Goal: Find specific page/section: Find specific page/section

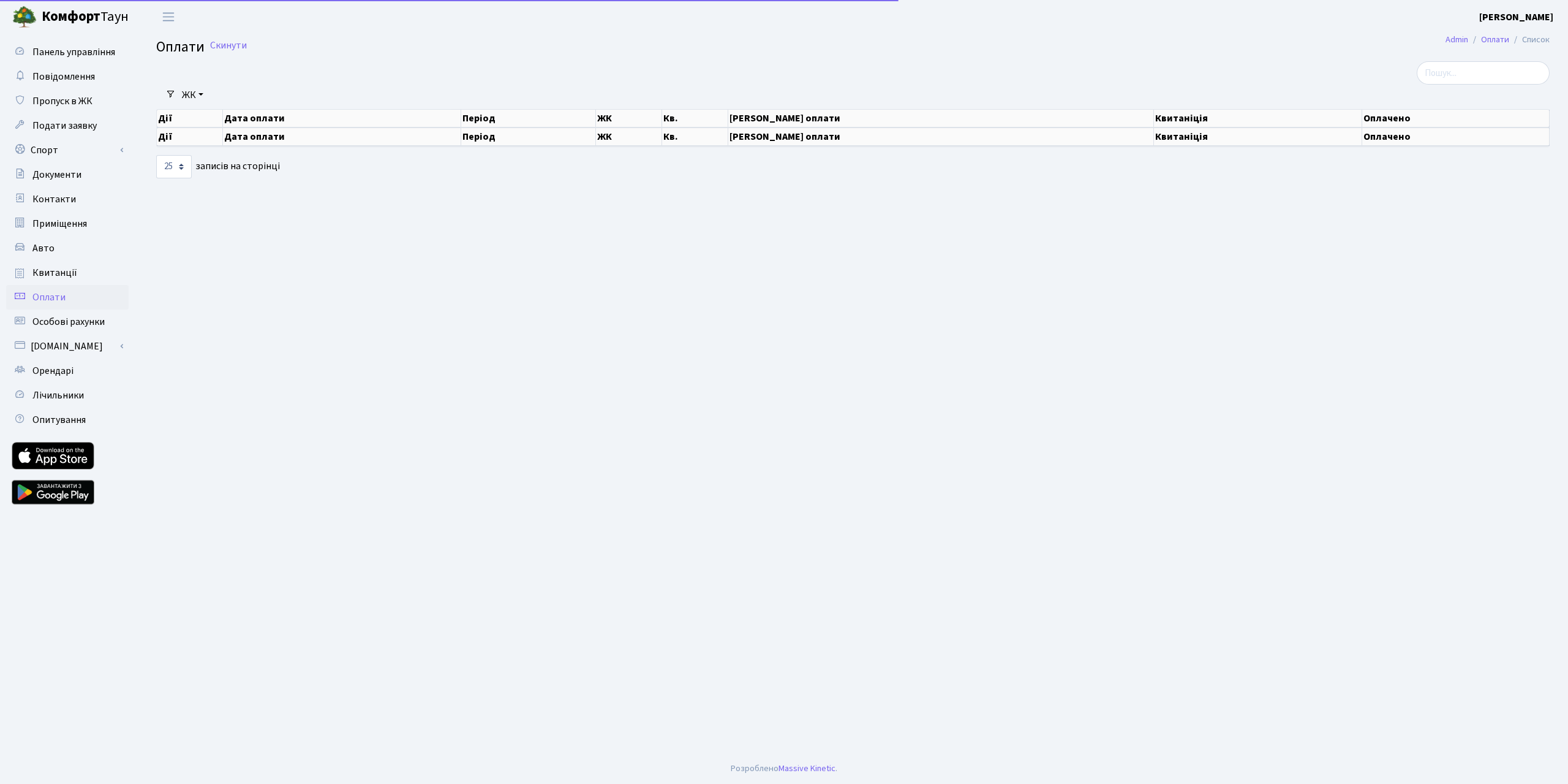
select select "25"
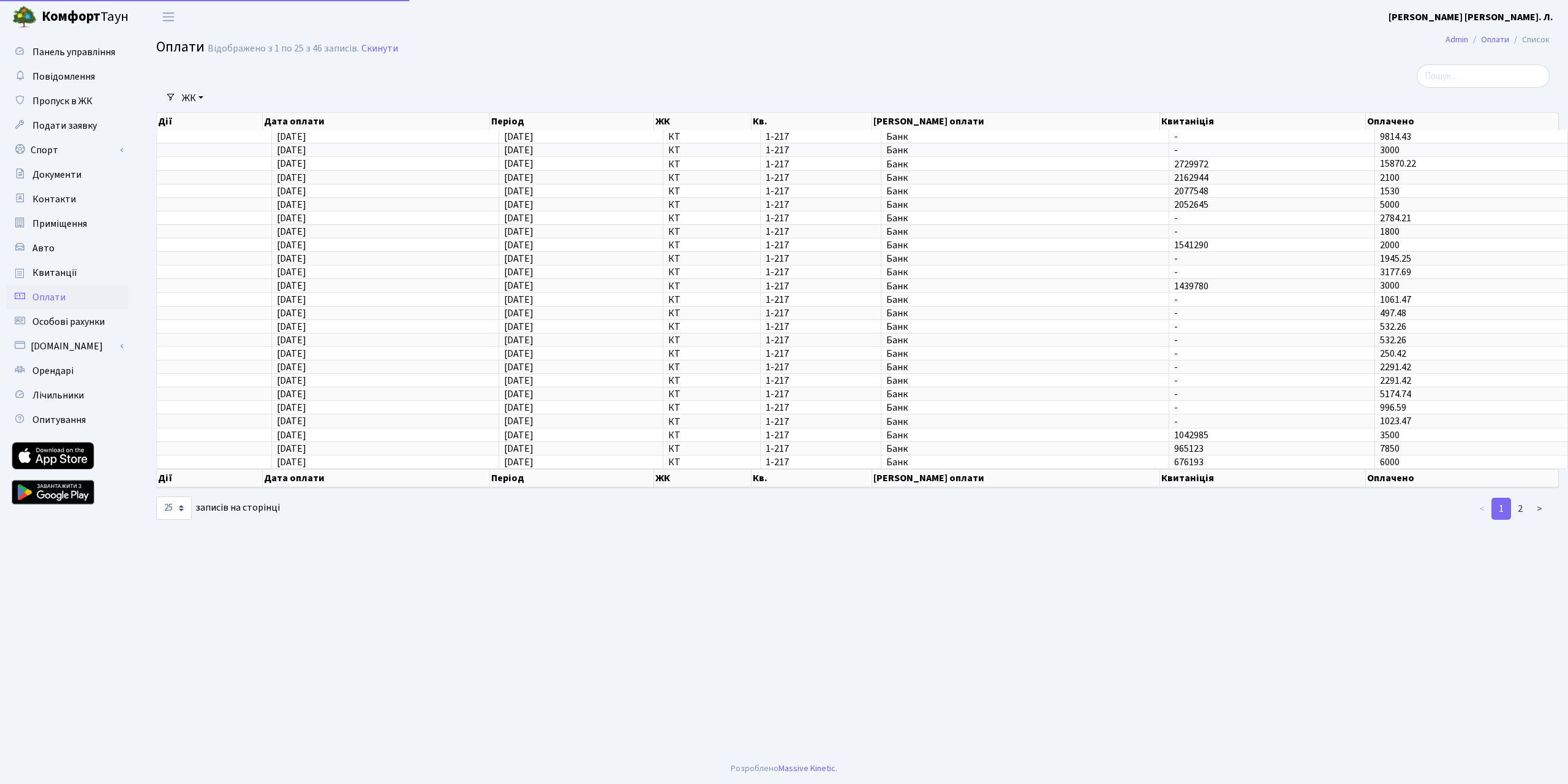
select select "25"
click at [65, 304] on span "Оплати" at bounding box center [49, 297] width 33 height 14
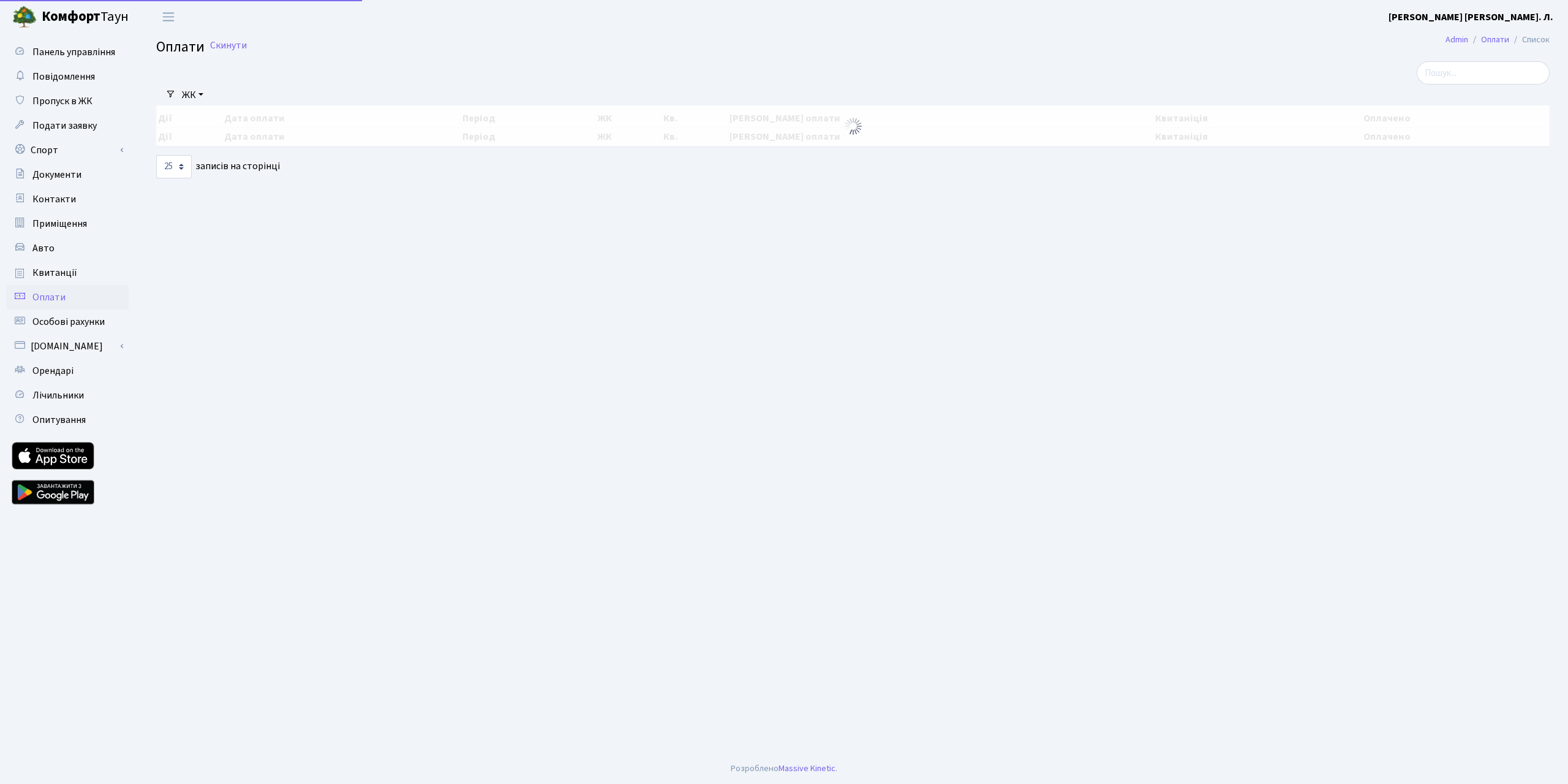
select select "25"
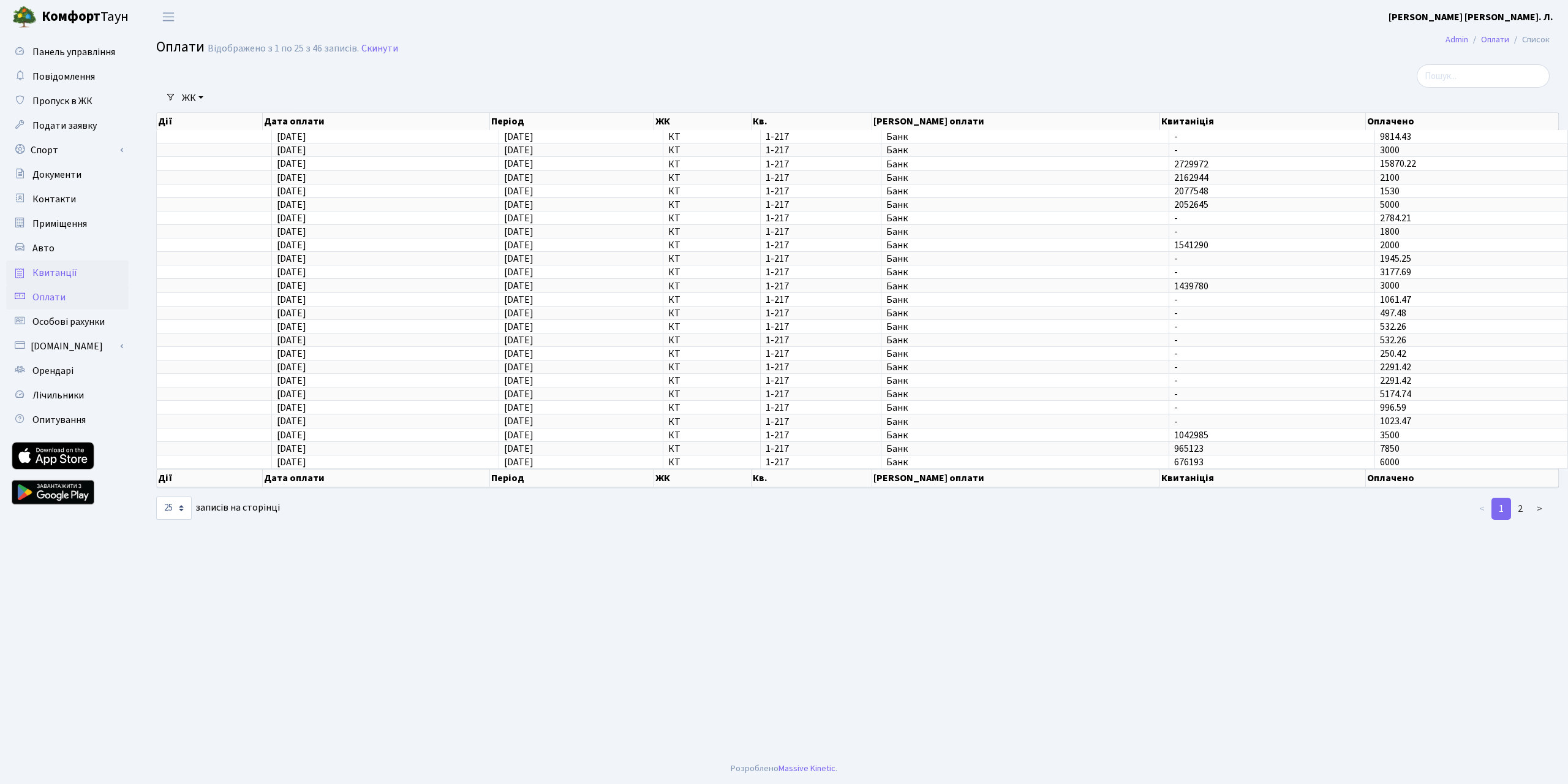
click at [47, 279] on span "Квитанції" at bounding box center [55, 272] width 45 height 14
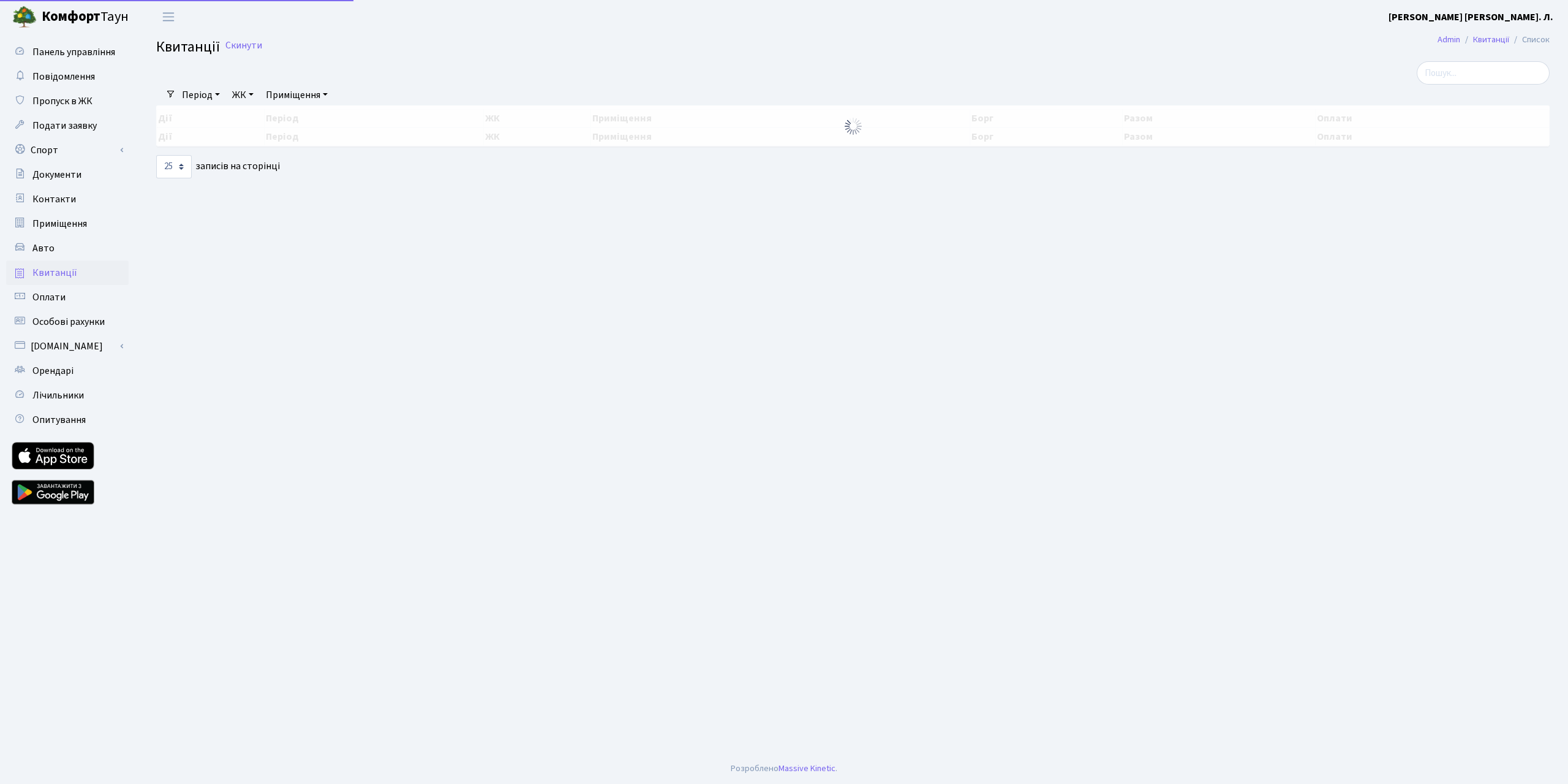
select select "25"
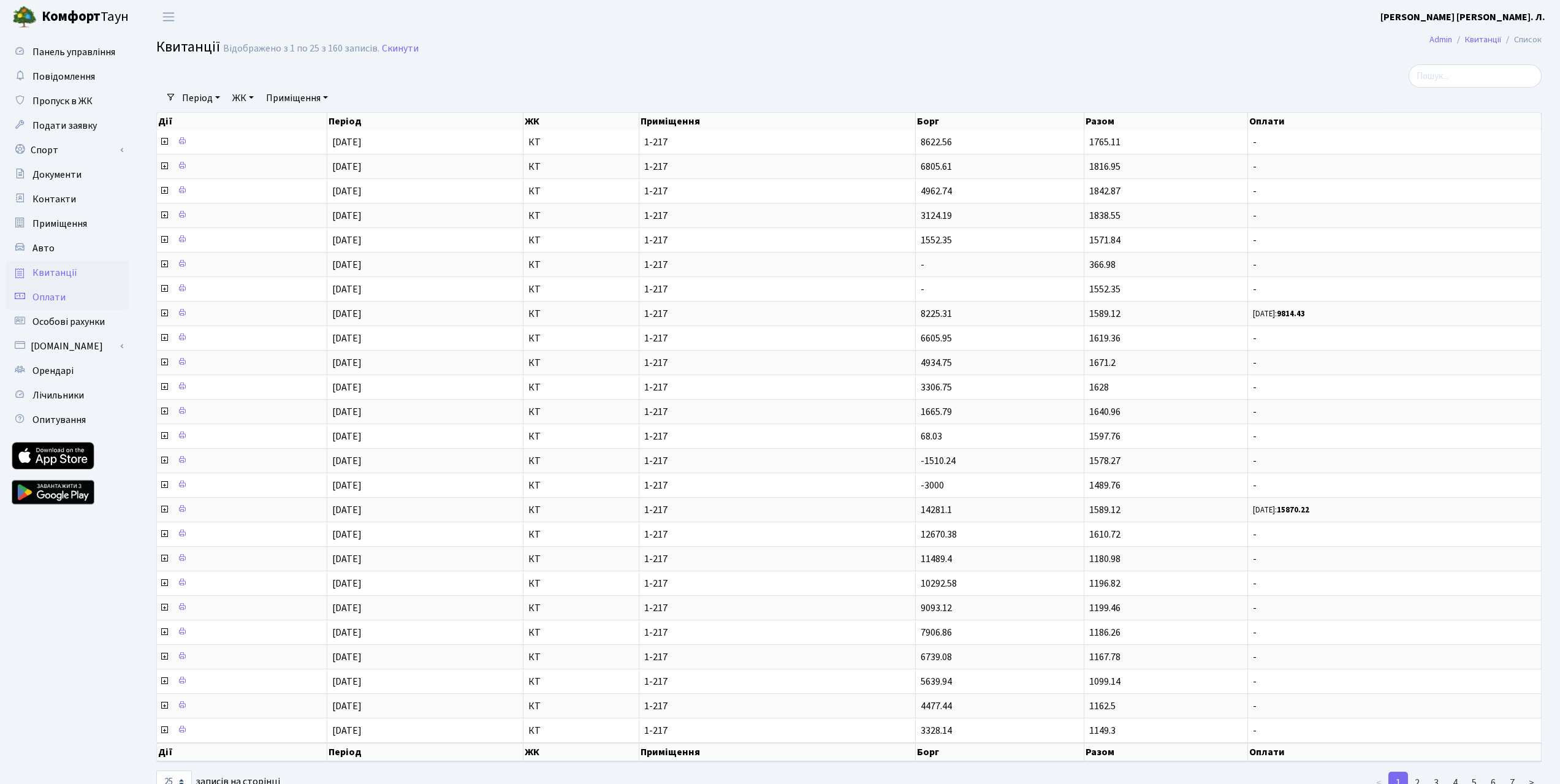
click at [64, 304] on span "Оплати" at bounding box center [49, 297] width 33 height 14
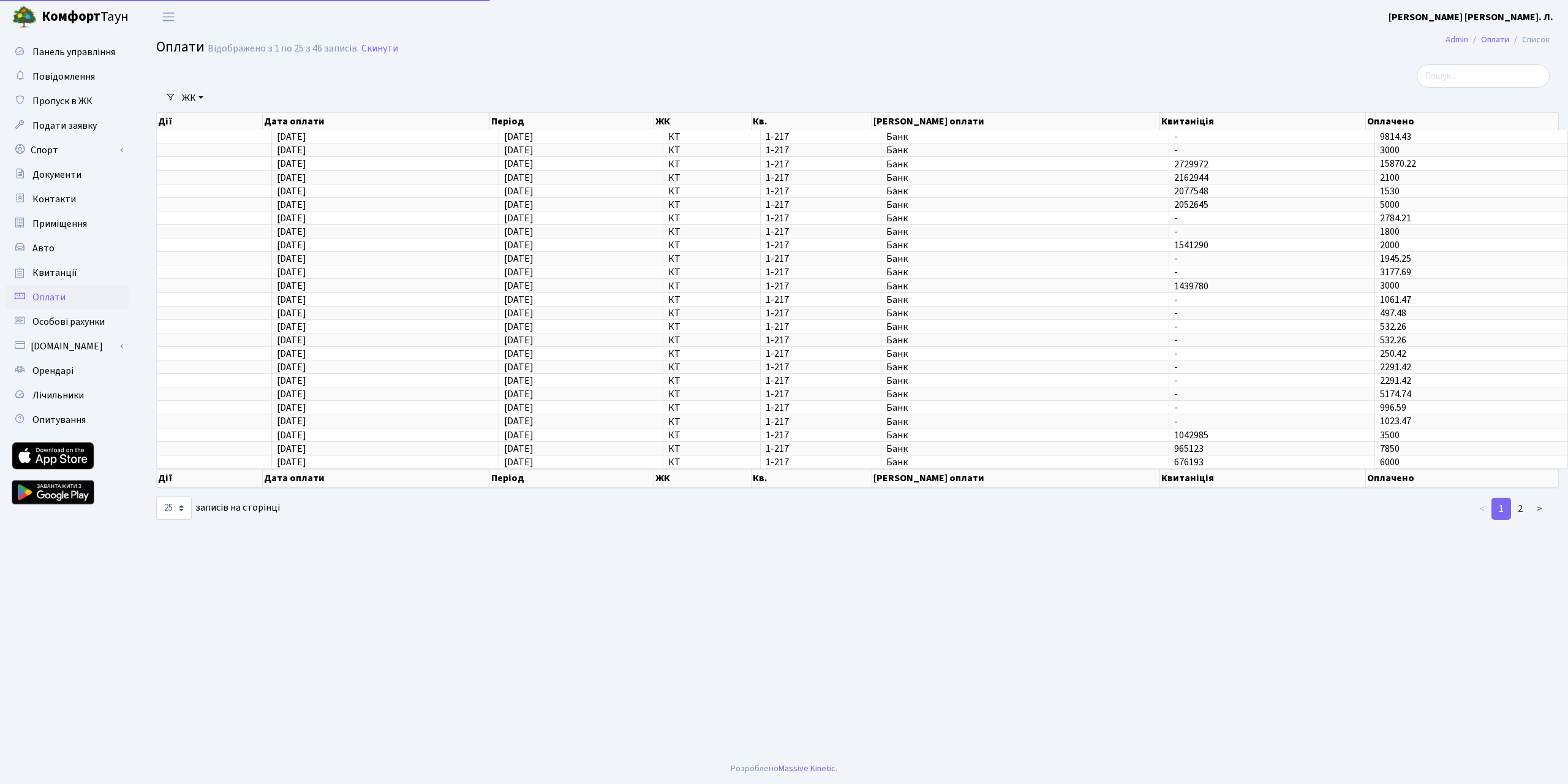
select select "25"
click at [57, 304] on span "Оплати" at bounding box center [49, 297] width 33 height 14
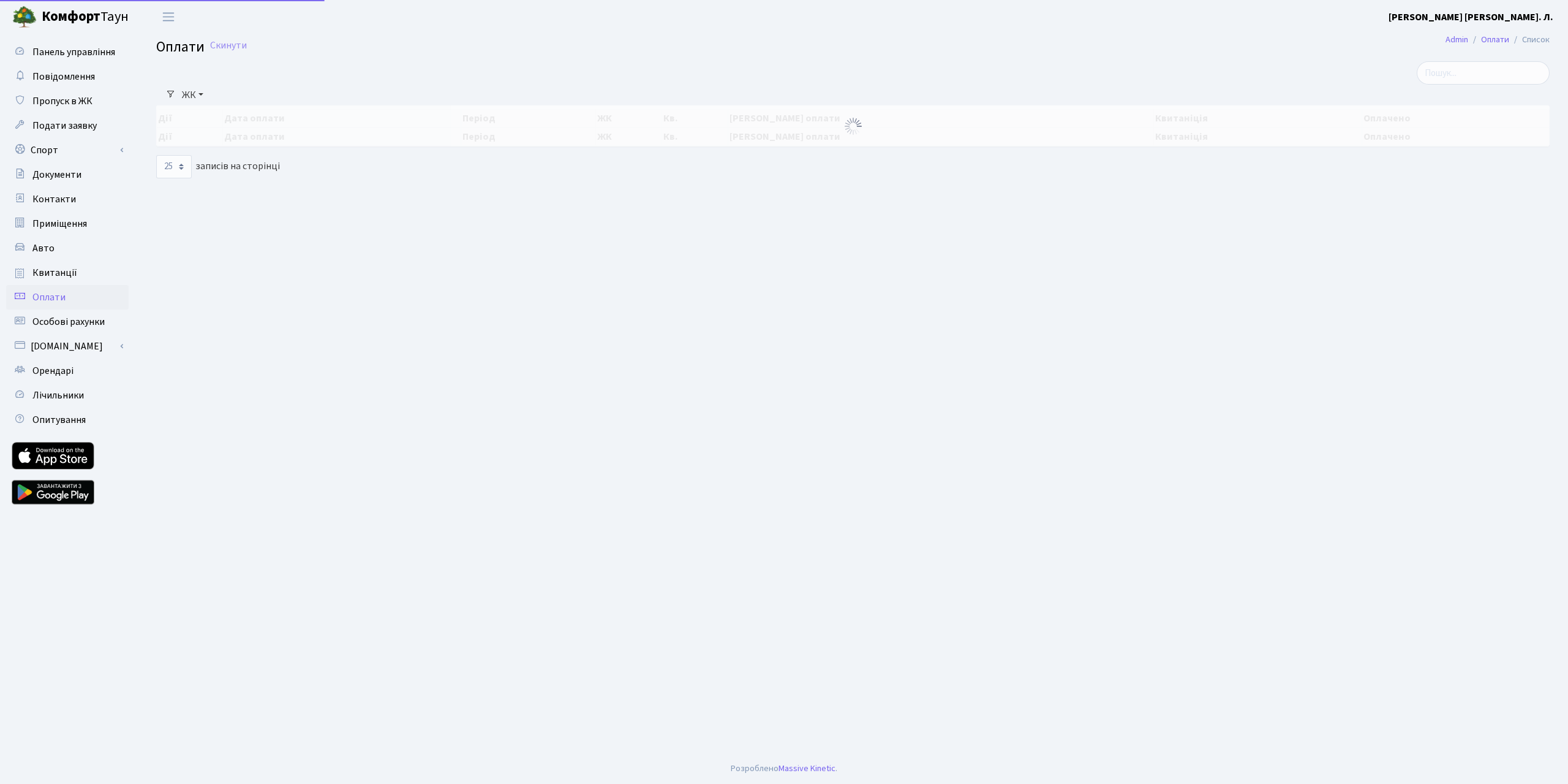
select select "25"
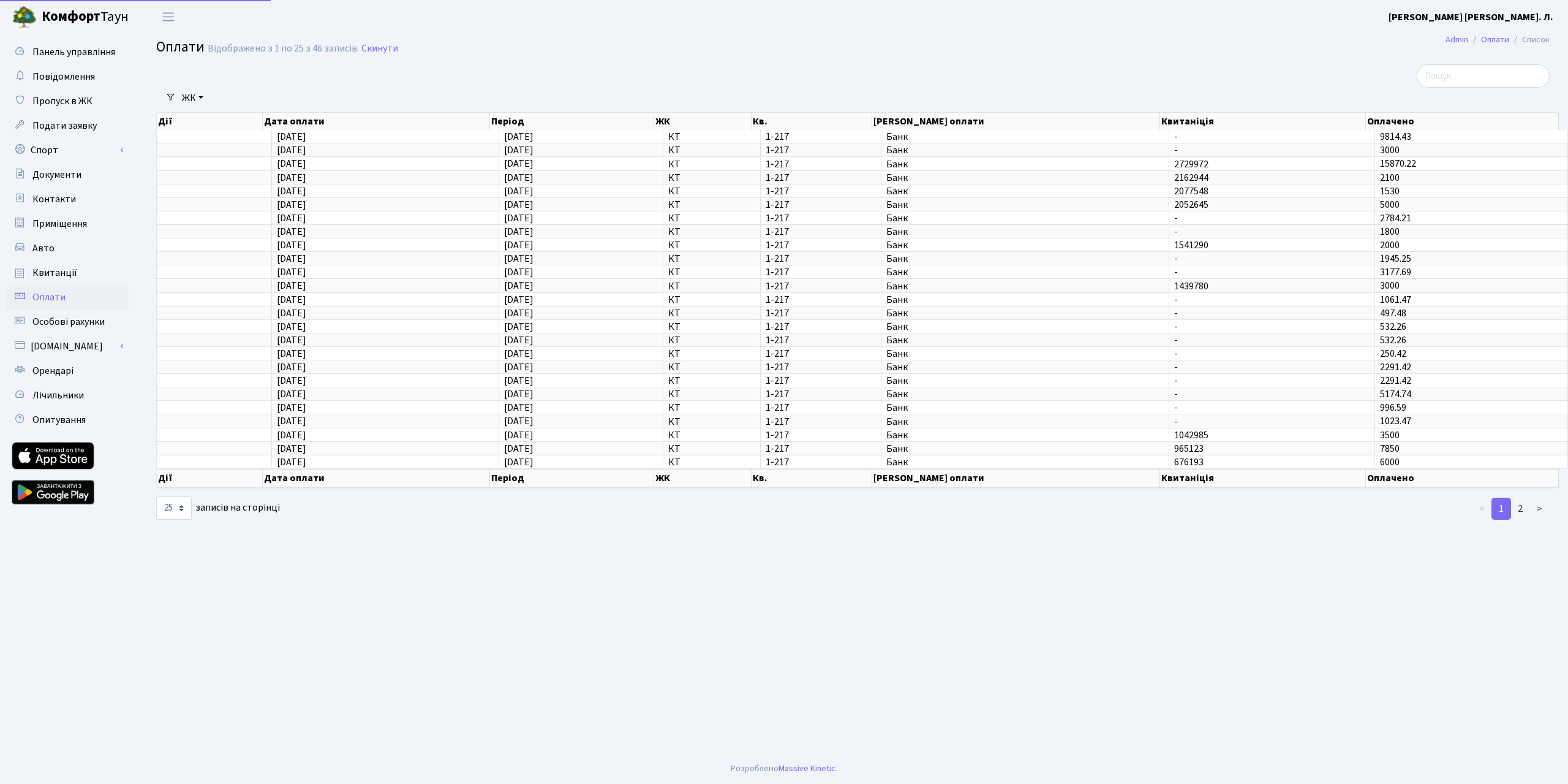
select select "25"
